Goal: Find specific page/section: Find specific page/section

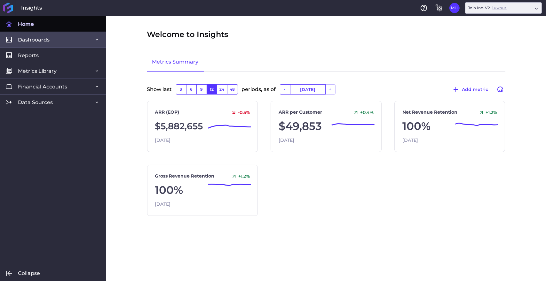
click at [51, 44] on link "Dashboards" at bounding box center [53, 40] width 106 height 16
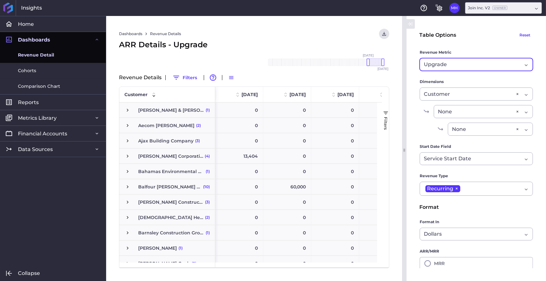
click at [444, 60] on div "Upgrade Upgrade" at bounding box center [476, 64] width 113 height 13
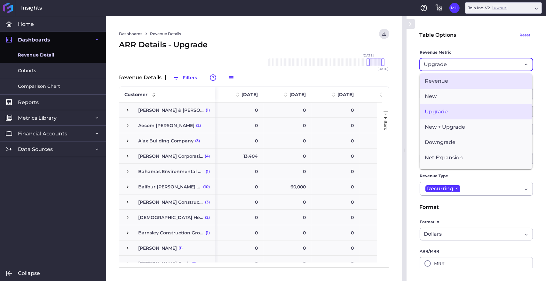
click at [435, 84] on span "Revenue" at bounding box center [476, 81] width 113 height 15
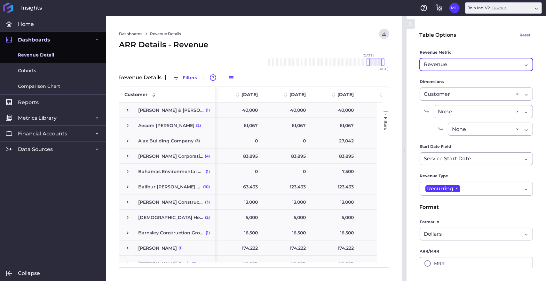
click at [431, 62] on span "Revenue" at bounding box center [435, 65] width 23 height 8
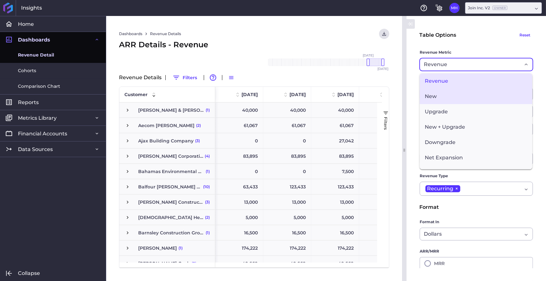
click at [437, 100] on span "New" at bounding box center [476, 96] width 113 height 15
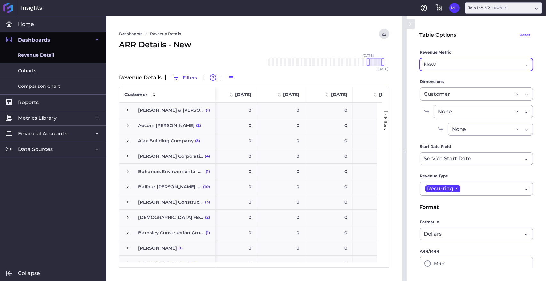
scroll to position [0, 294]
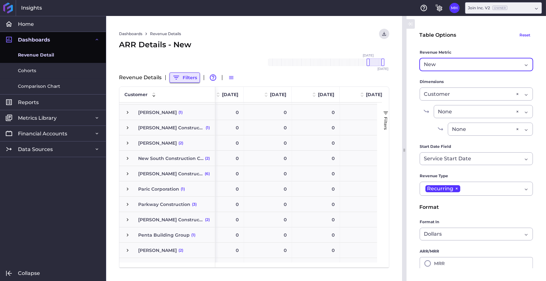
click at [189, 75] on button "Filters" at bounding box center [184, 78] width 30 height 10
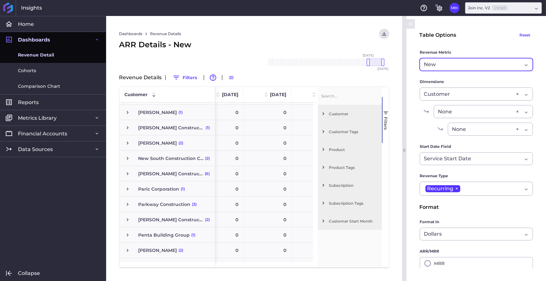
click at [317, 74] on div "Revenue Details Filters Advanced table features Switch to Compact Density" at bounding box center [254, 78] width 270 height 10
click at [323, 114] on span "Filter List 7 Filters" at bounding box center [323, 114] width 6 height 6
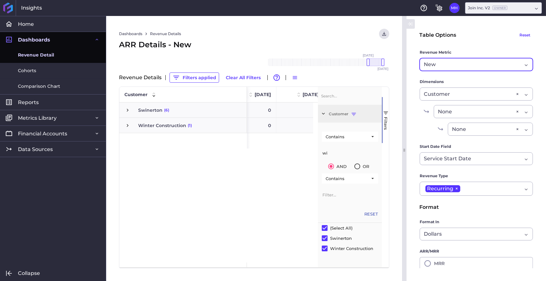
type input "w"
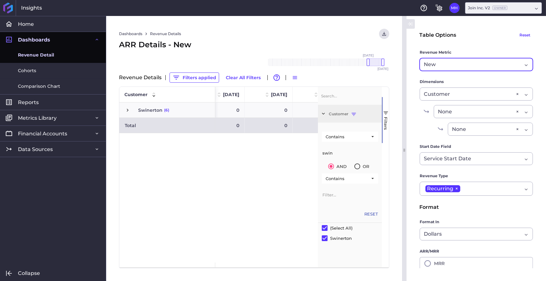
type input "swin"
click at [220, 191] on div "0 0 0 0 0 0 0 0 0 0" at bounding box center [266, 183] width 103 height 160
click at [428, 64] on span "New" at bounding box center [430, 65] width 12 height 8
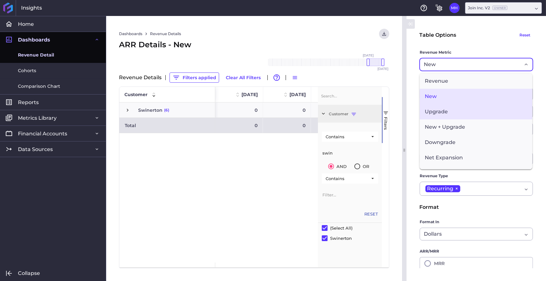
click at [430, 113] on span "Upgrade" at bounding box center [476, 111] width 113 height 15
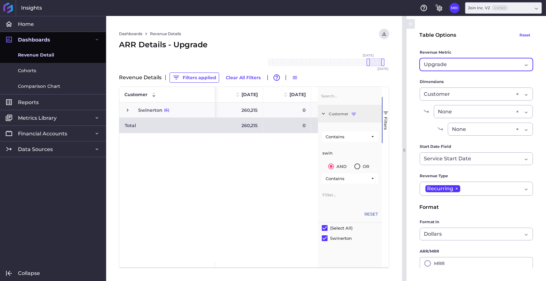
click at [126, 109] on span "Press SPACE to select this row." at bounding box center [128, 110] width 6 height 6
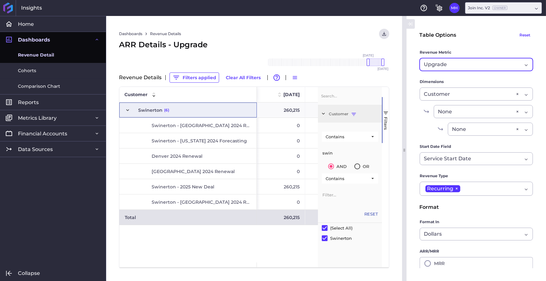
click at [443, 58] on label "Revenue Metric" at bounding box center [476, 53] width 113 height 9
click at [445, 62] on span "Upgrade" at bounding box center [435, 65] width 23 height 8
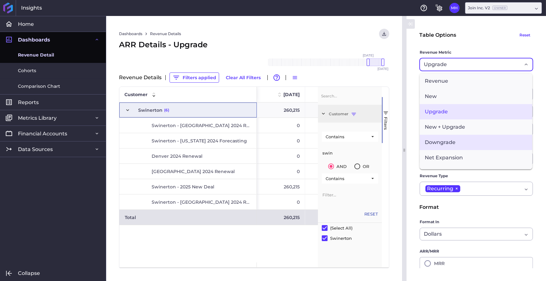
click at [429, 143] on span "Downgrade" at bounding box center [476, 142] width 113 height 15
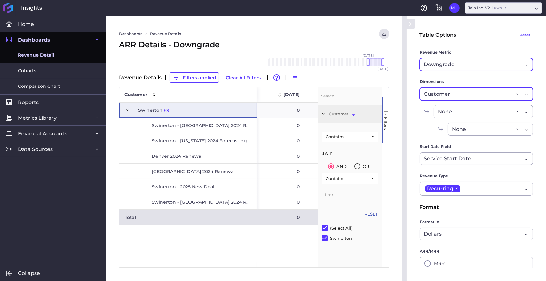
click at [431, 94] on span "Customer" at bounding box center [437, 95] width 26 height 8
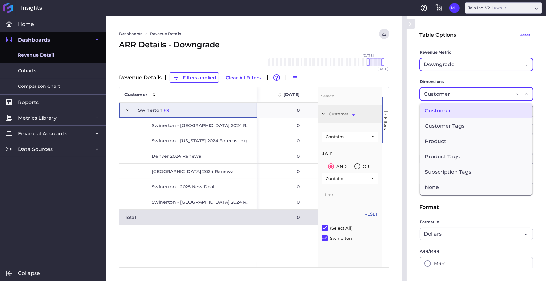
click at [435, 66] on span "Downgrade" at bounding box center [439, 65] width 31 height 8
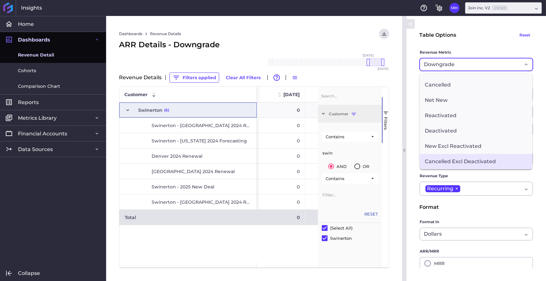
click at [433, 162] on span "Cancelled Excl Deactivated" at bounding box center [476, 161] width 113 height 15
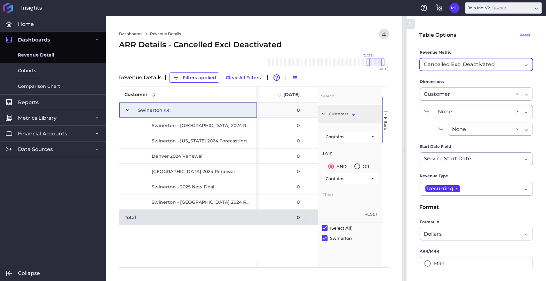
click at [386, 114] on span "button" at bounding box center [386, 113] width 6 height 6
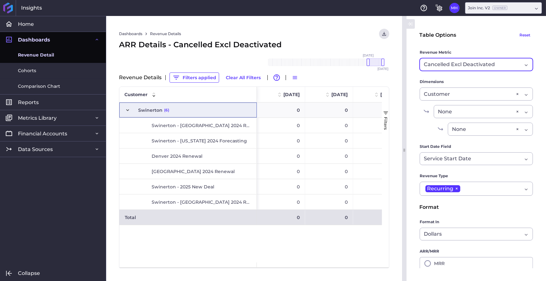
click at [91, 187] on div "Home Home Dashboards Dashboards Revenue Detail Cohorts Comparison Chart Reports…" at bounding box center [53, 148] width 106 height 265
click at [487, 64] on span "Cancelled Excl Deactivated" at bounding box center [459, 65] width 71 height 8
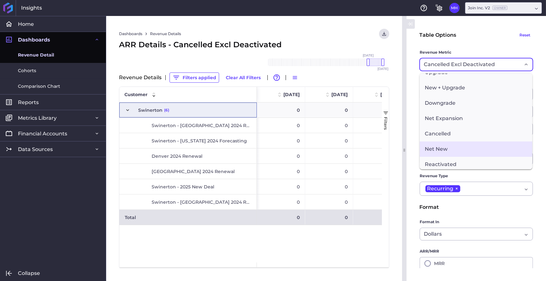
scroll to position [38, 0]
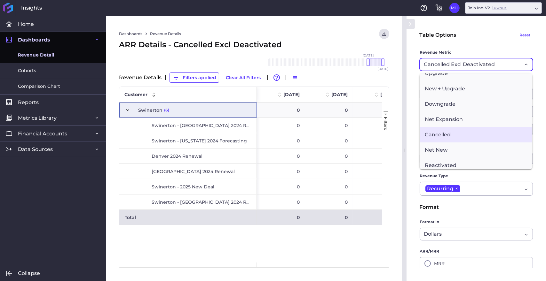
click at [457, 136] on span "Cancelled" at bounding box center [476, 134] width 113 height 15
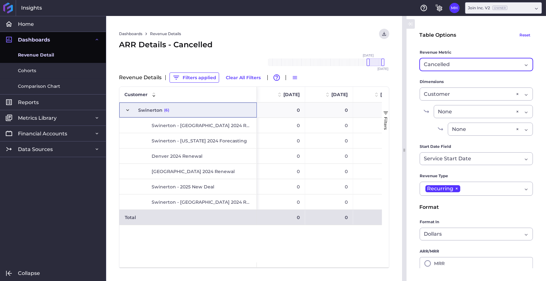
click at [449, 72] on form "Table Options Reset Revenue Metric Cancelled Upgrade Cohort Type By Period Sinc…" at bounding box center [476, 183] width 114 height 308
click at [451, 63] on div "Cancelled" at bounding box center [473, 65] width 98 height 8
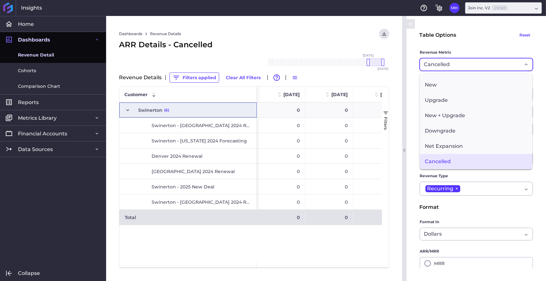
click at [461, 138] on span "Downgrade" at bounding box center [476, 130] width 113 height 15
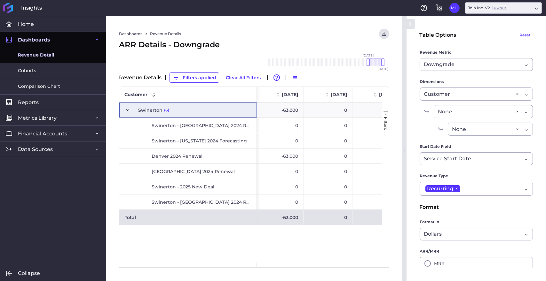
scroll to position [0, 272]
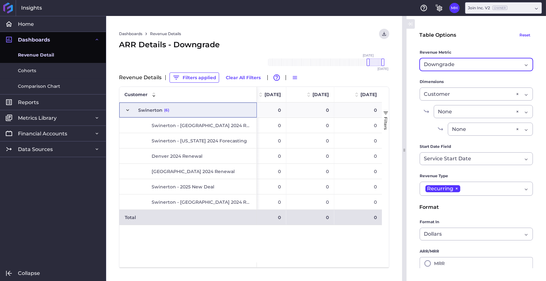
click at [472, 63] on div "Downgrade" at bounding box center [473, 65] width 98 height 8
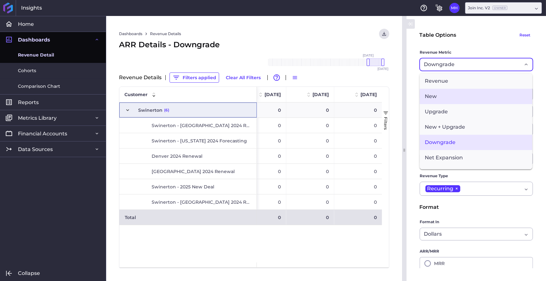
click at [464, 93] on span "New" at bounding box center [476, 96] width 113 height 15
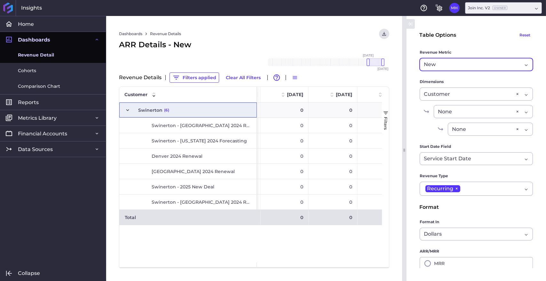
scroll to position [0, 177]
